Goal: Transaction & Acquisition: Obtain resource

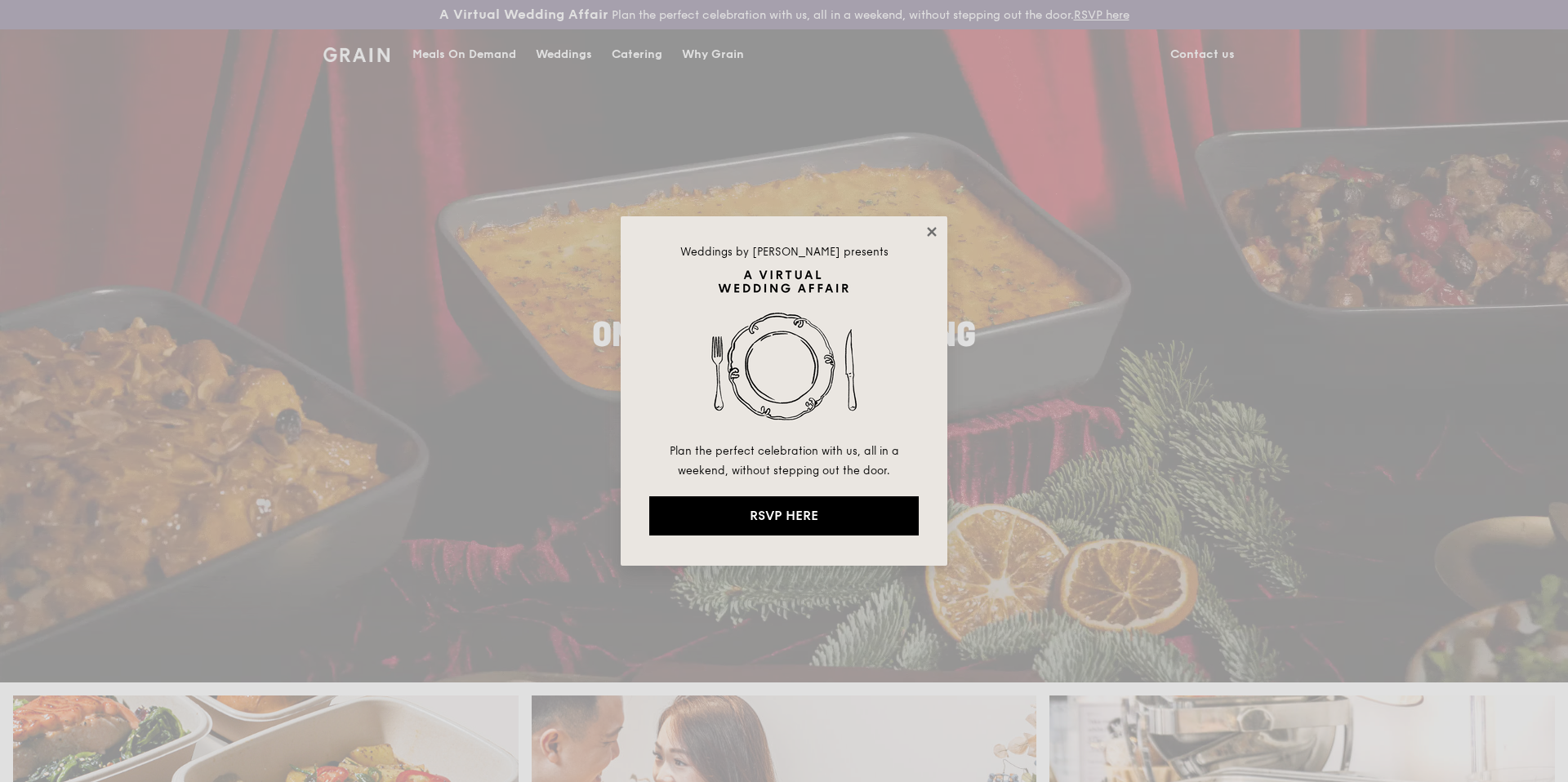
click at [932, 229] on icon at bounding box center [931, 231] width 9 height 9
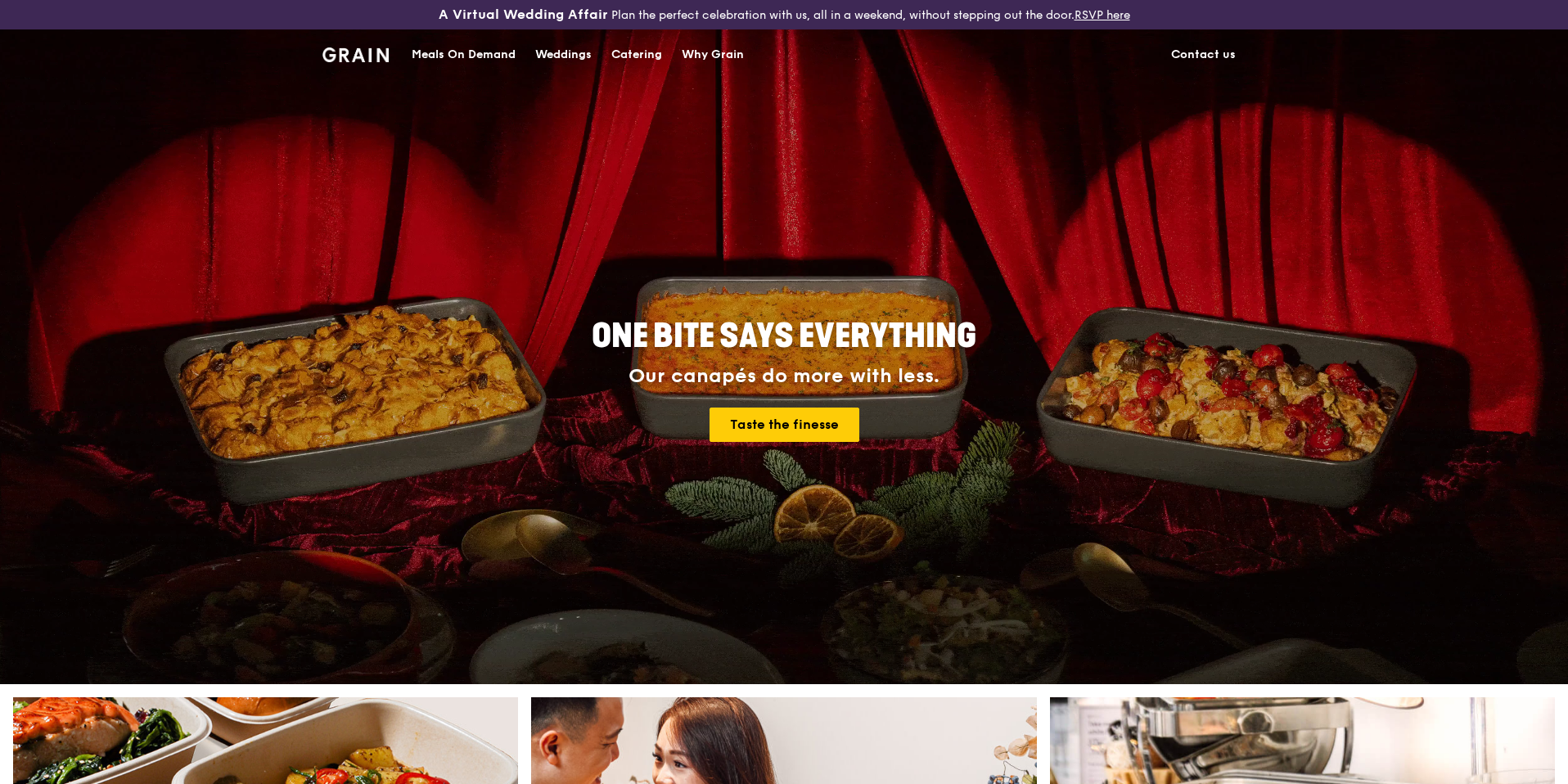
drag, startPoint x: 622, startPoint y: 57, endPoint x: 626, endPoint y: 76, distance: 19.4
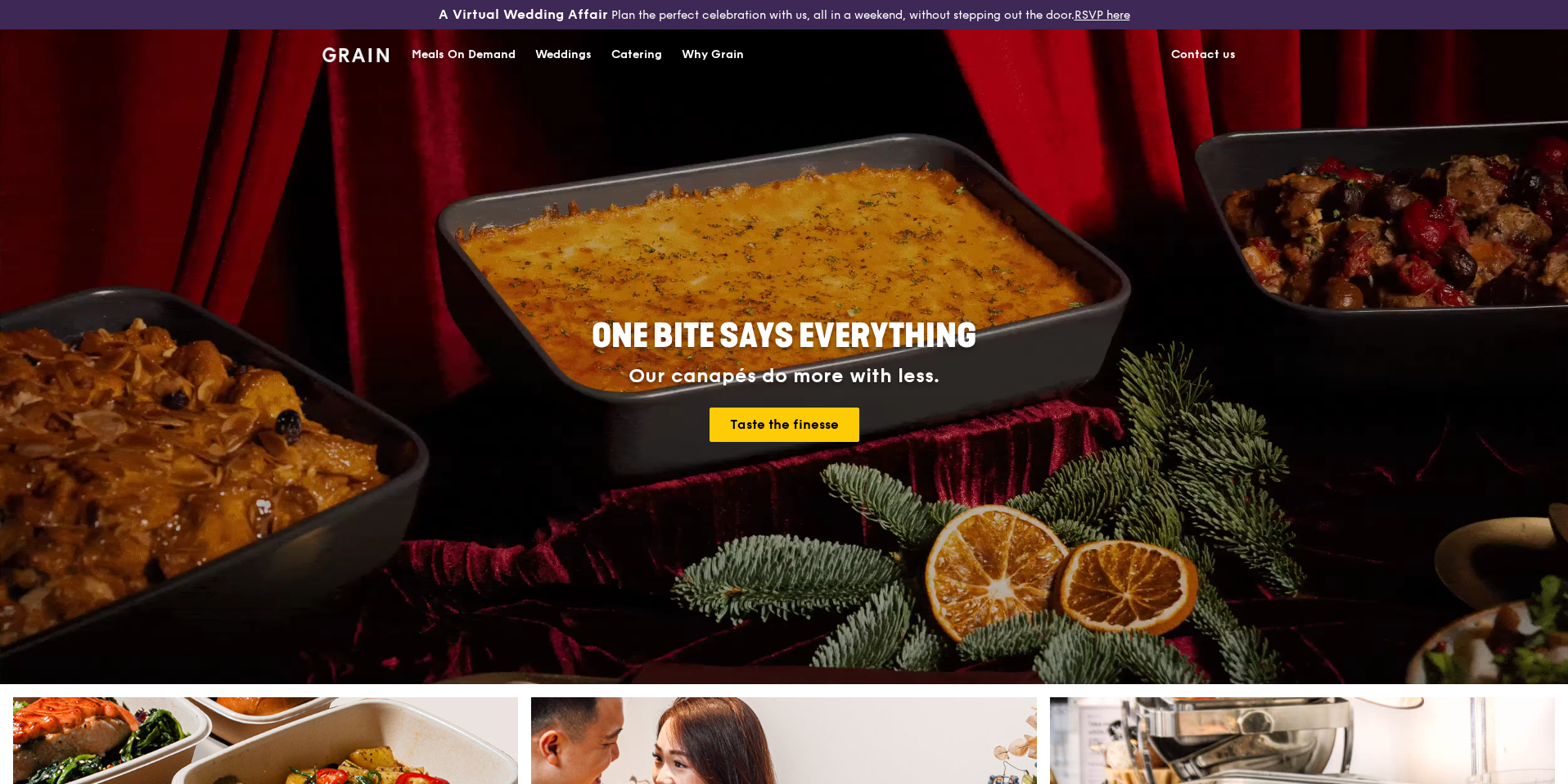
click at [622, 57] on div "Catering" at bounding box center [636, 55] width 50 height 49
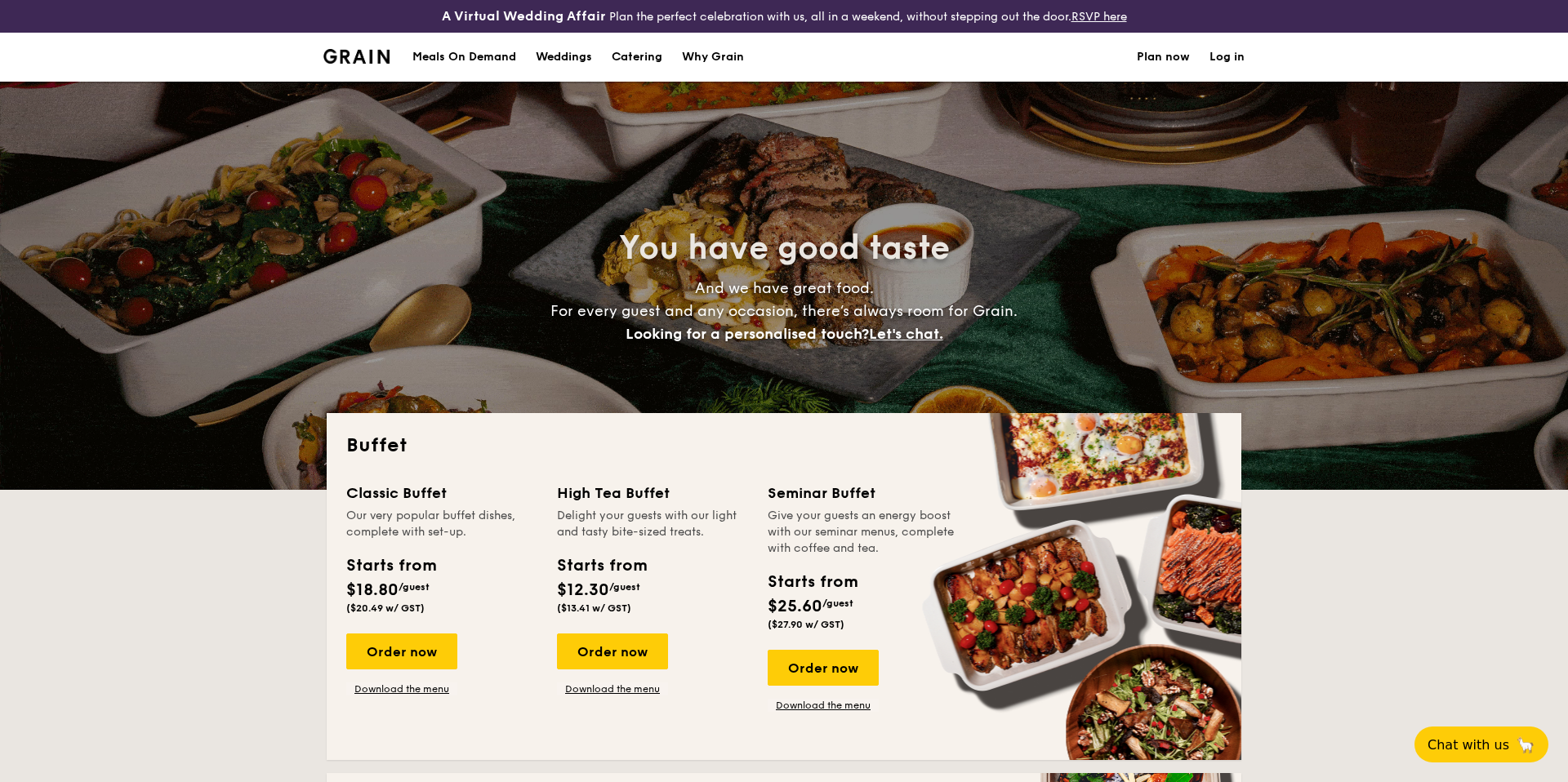
select select
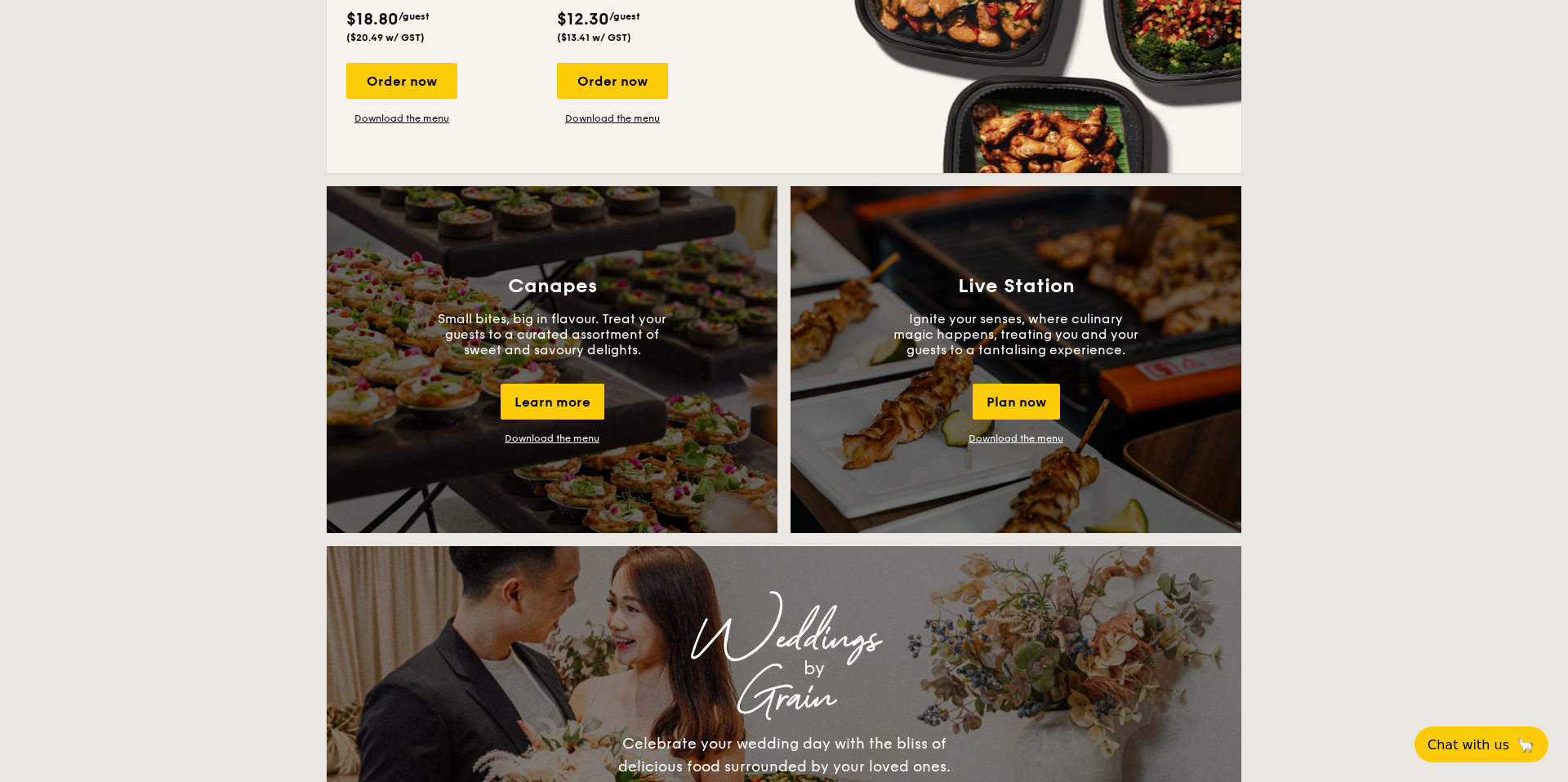
scroll to position [1302, 0]
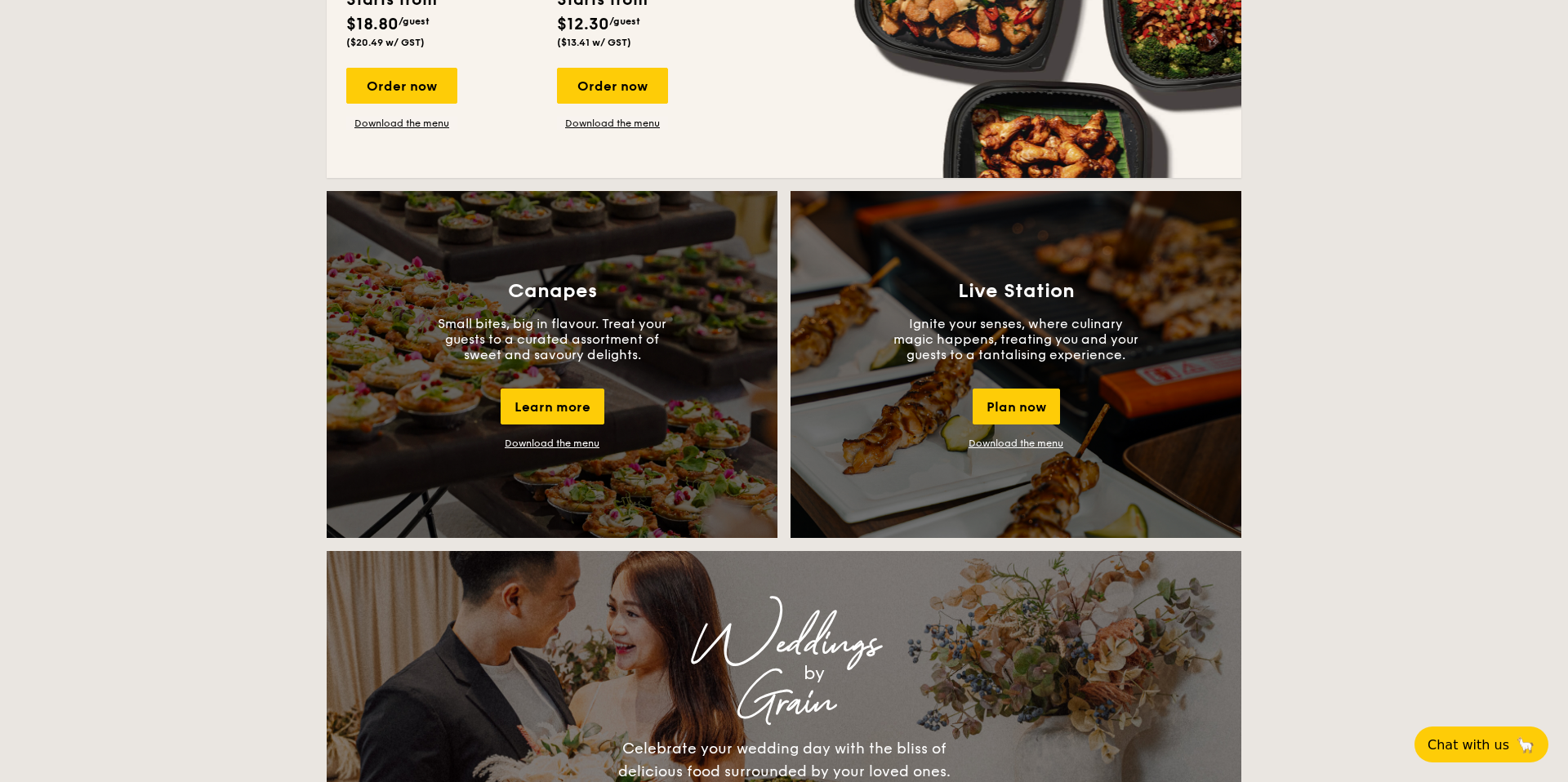
click at [565, 441] on link "Download the menu" at bounding box center [552, 443] width 94 height 11
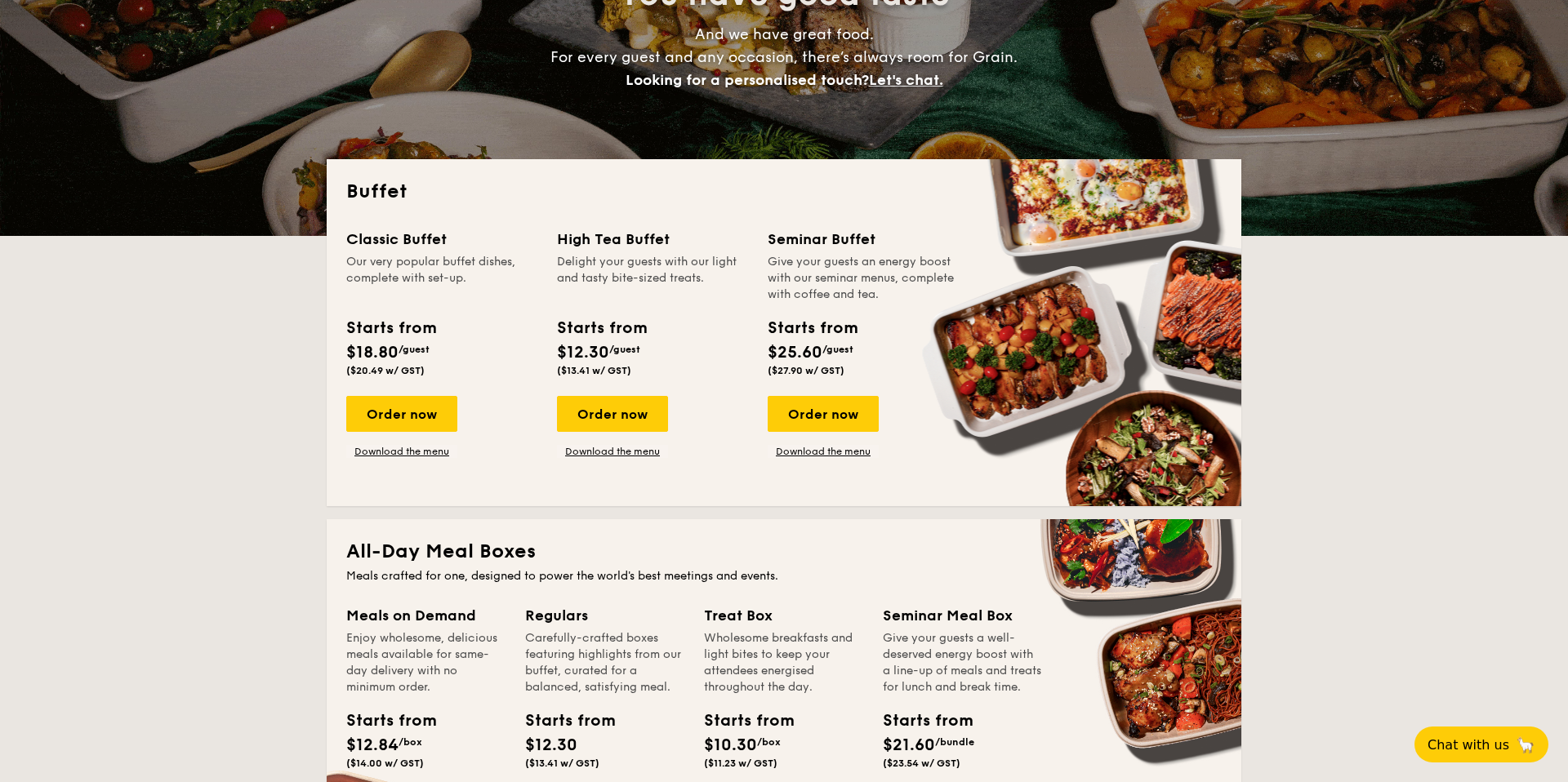
scroll to position [255, 0]
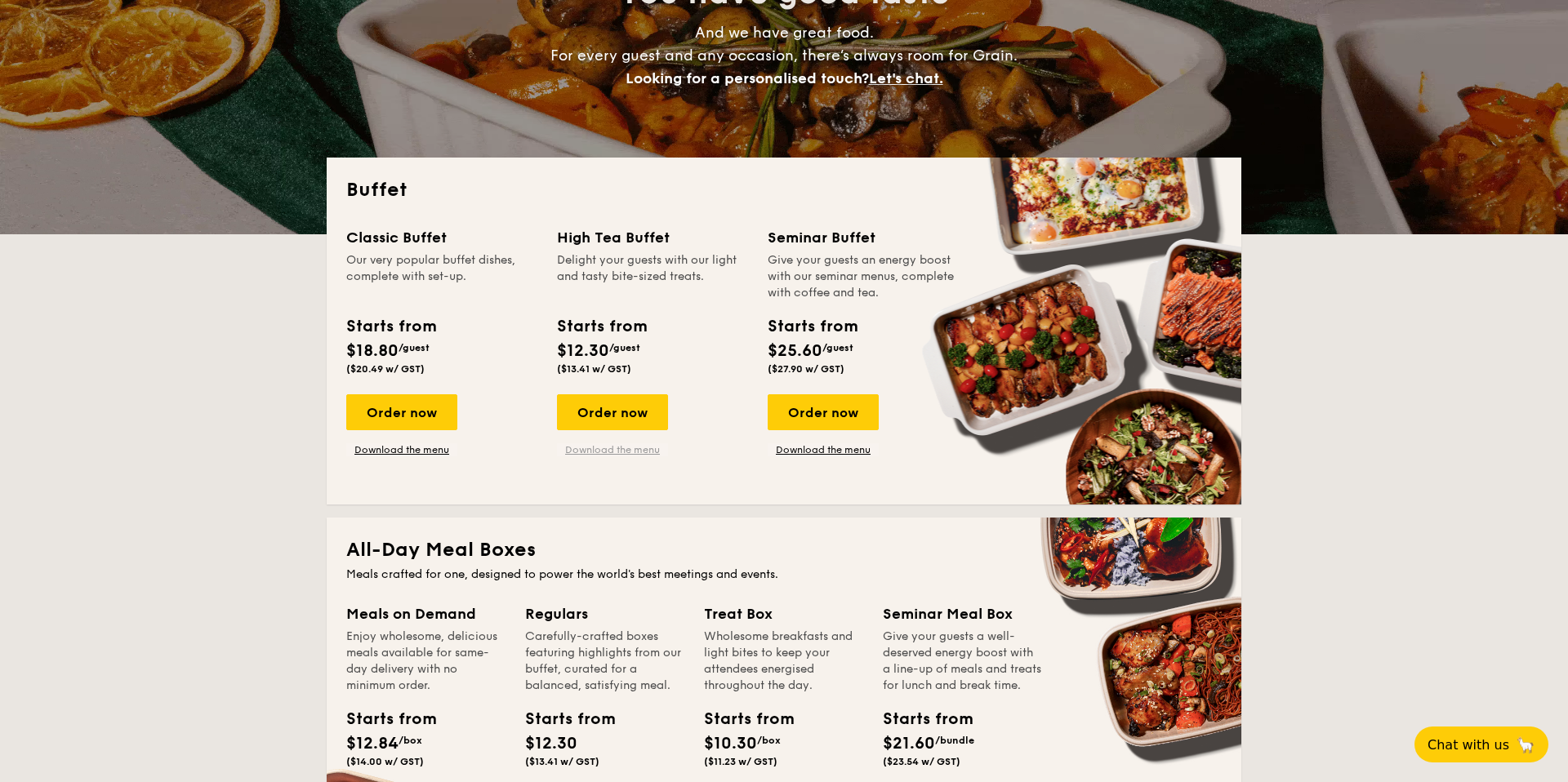
click at [613, 448] on link "Download the menu" at bounding box center [612, 449] width 111 height 13
